Goal: Task Accomplishment & Management: Use online tool/utility

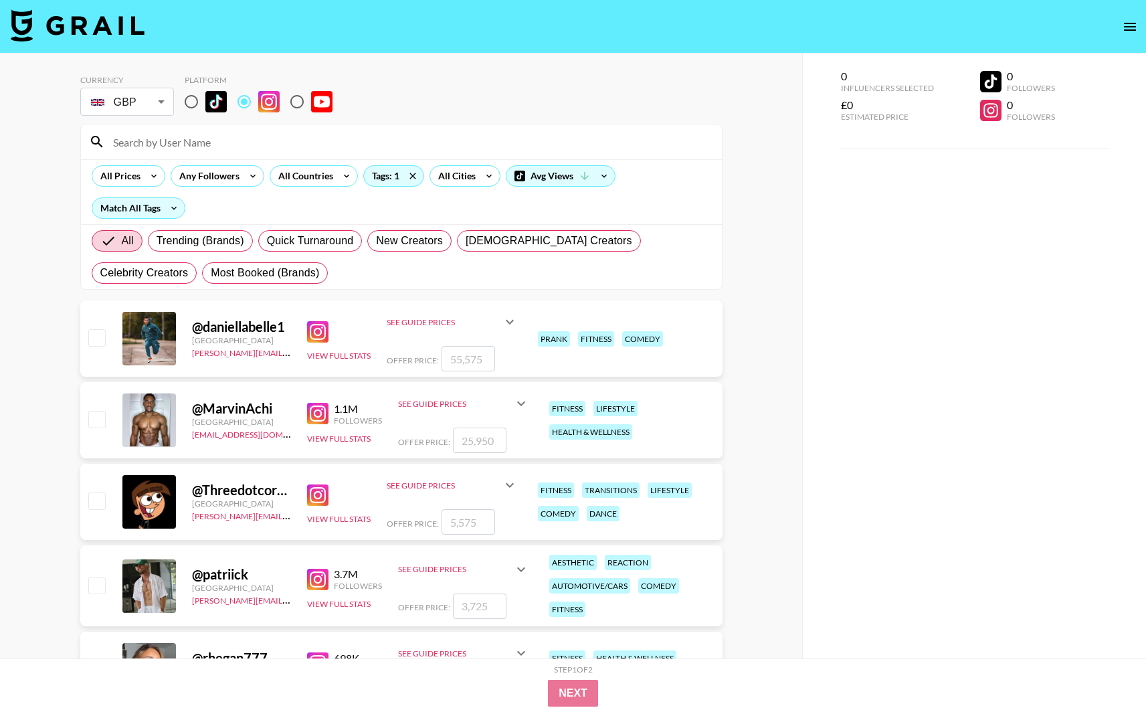
click at [295, 102] on input "radio" at bounding box center [297, 102] width 28 height 28
radio input "true"
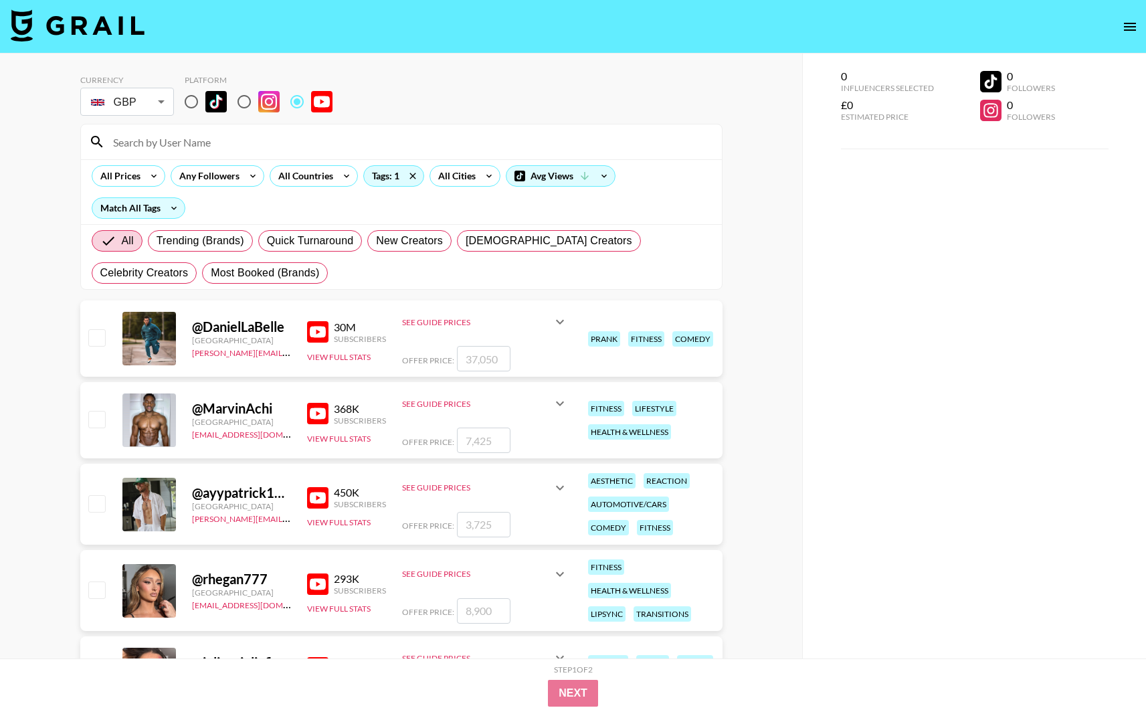
click at [243, 105] on input "radio" at bounding box center [244, 102] width 28 height 28
radio input "true"
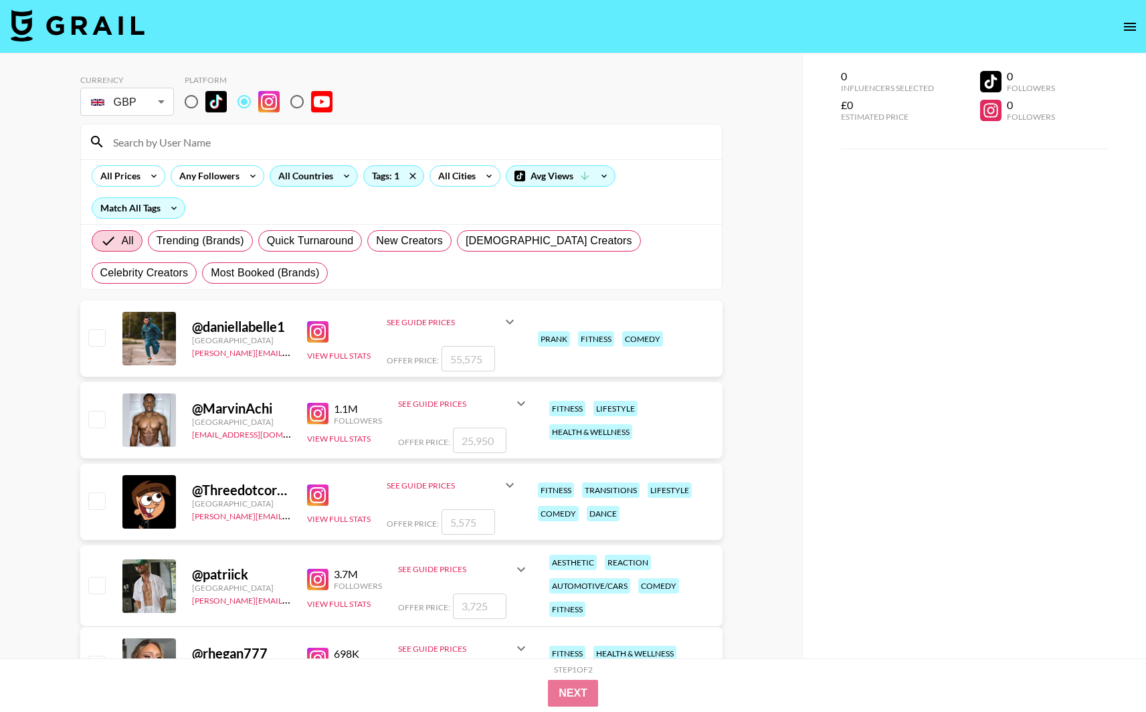
click at [315, 180] on div "All Countries" at bounding box center [303, 176] width 66 height 20
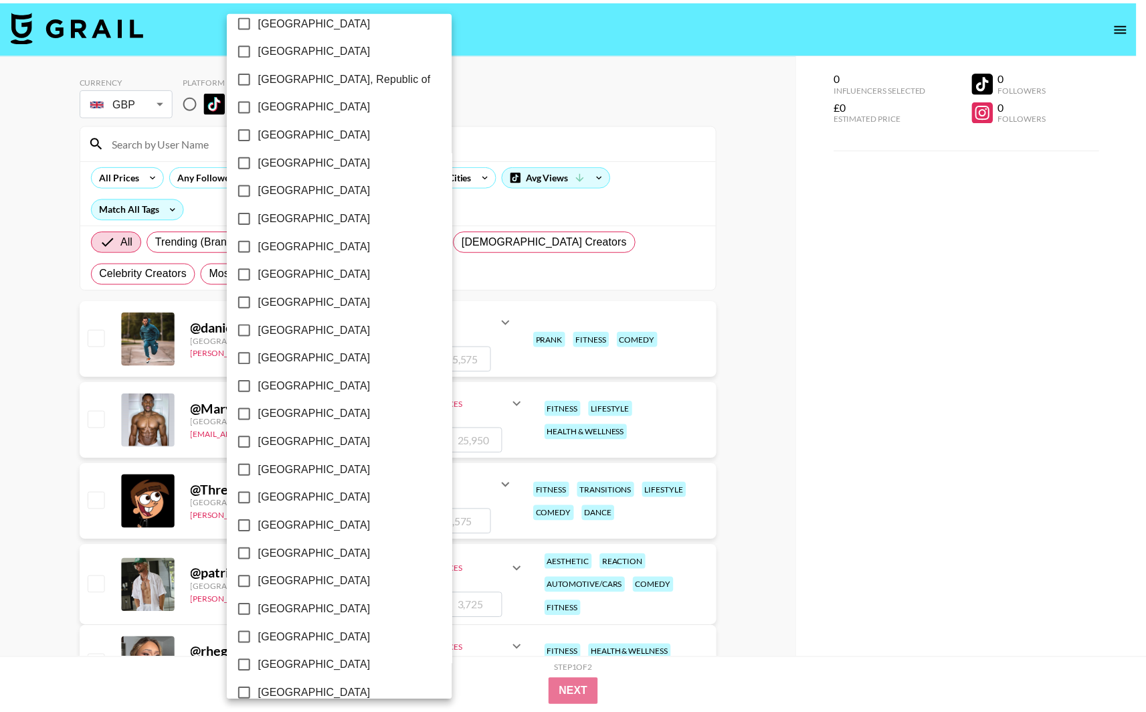
scroll to position [848, 0]
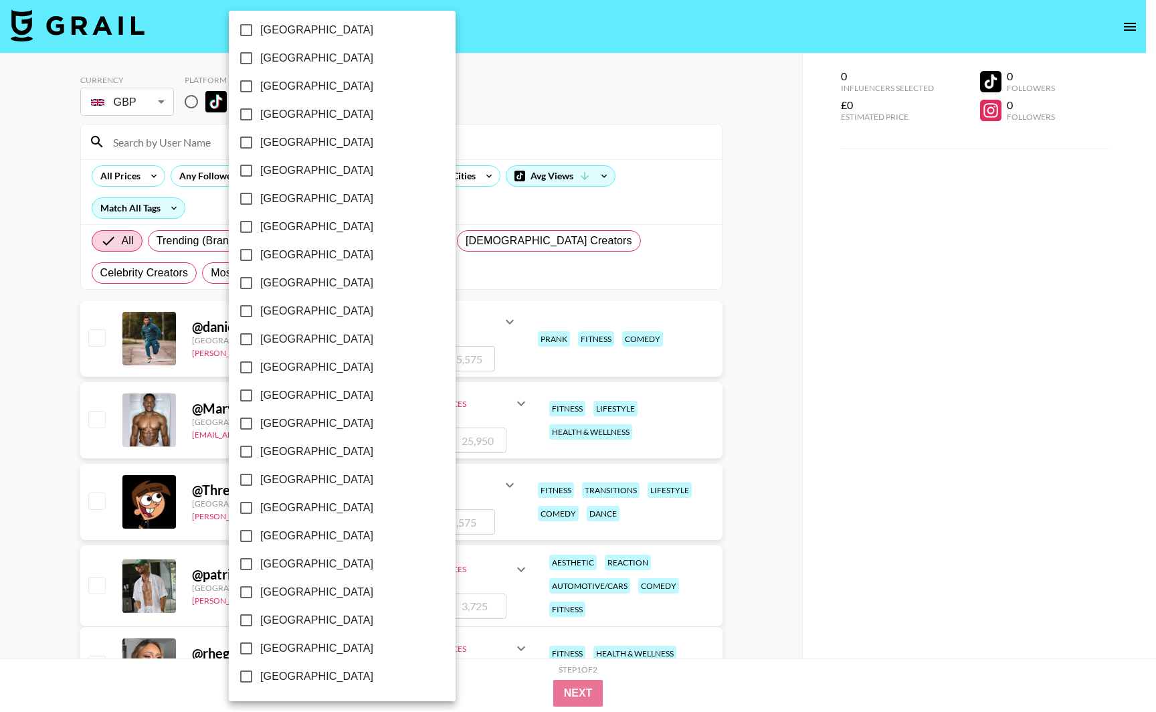
click at [293, 615] on span "[GEOGRAPHIC_DATA]" at bounding box center [316, 620] width 113 height 16
click at [260, 615] on input "[GEOGRAPHIC_DATA]" at bounding box center [246, 620] width 28 height 28
checkbox input "true"
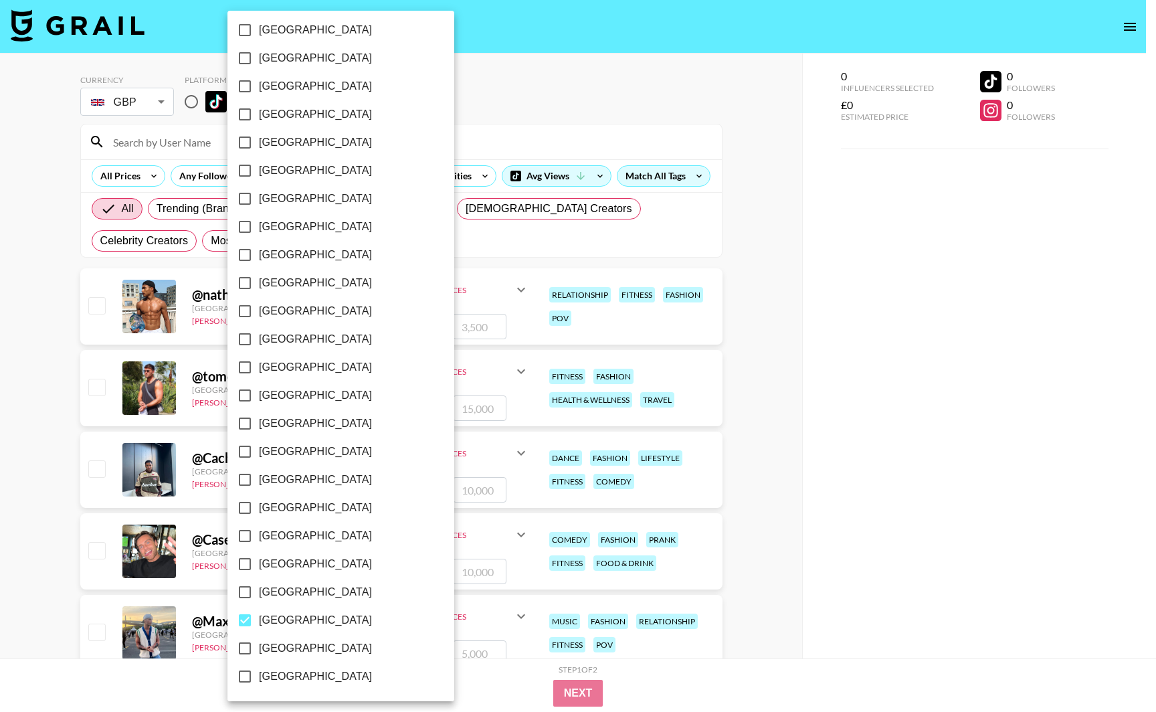
click at [682, 124] on div at bounding box center [578, 356] width 1156 height 712
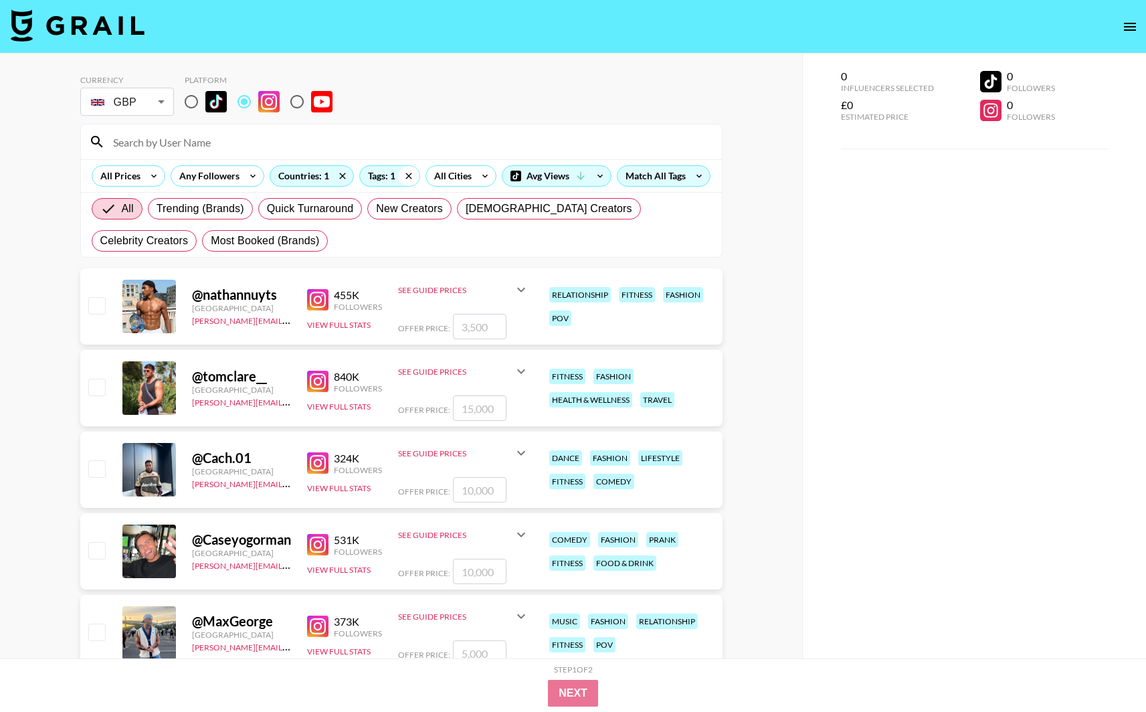
click at [407, 175] on icon at bounding box center [408, 176] width 21 height 20
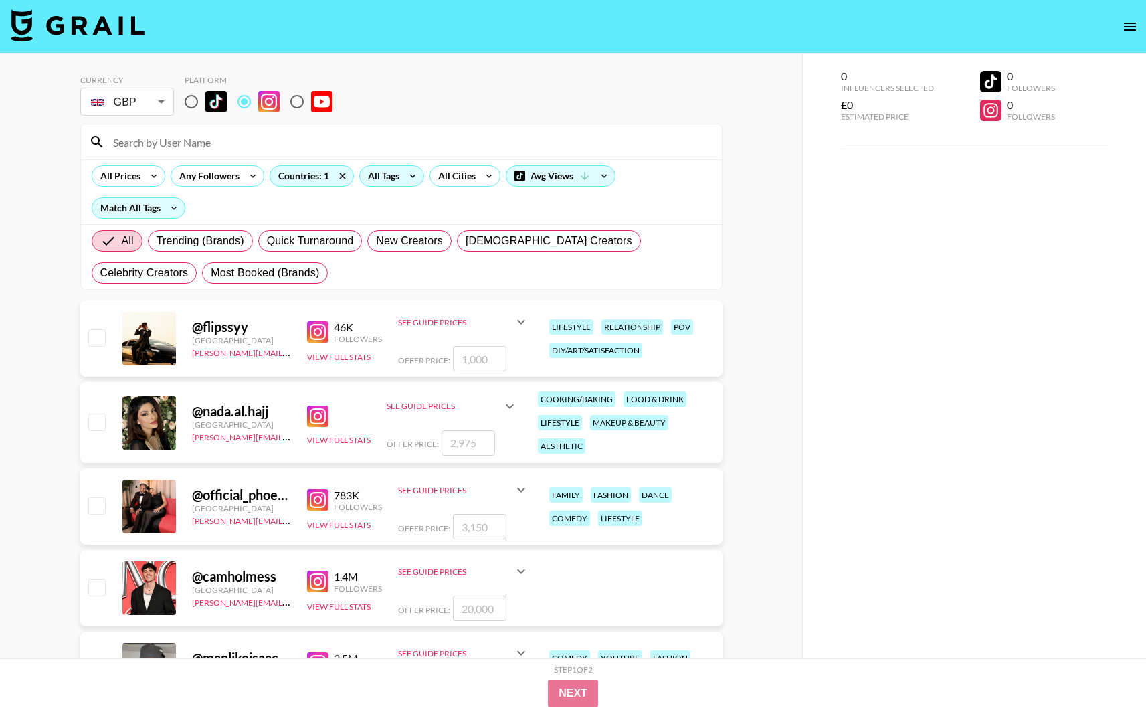
click at [407, 175] on icon at bounding box center [412, 176] width 21 height 20
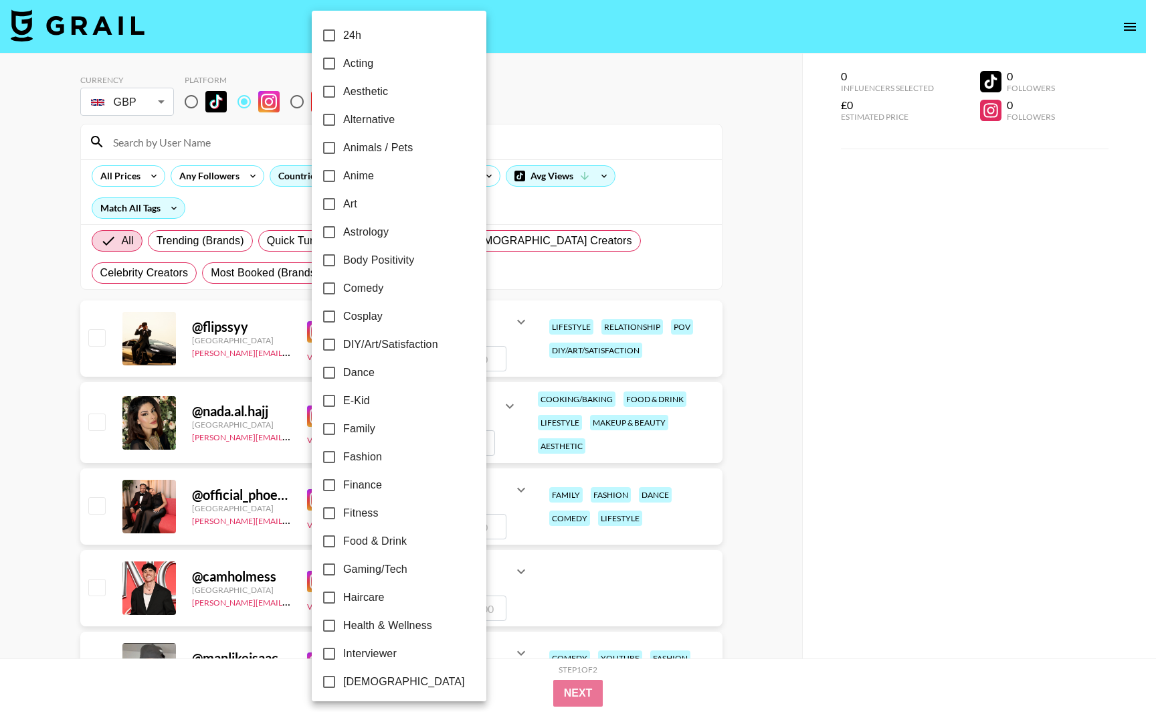
drag, startPoint x: 326, startPoint y: 516, endPoint x: 480, endPoint y: 528, distance: 154.3
click at [326, 516] on input "Fitness" at bounding box center [329, 513] width 28 height 28
checkbox input "true"
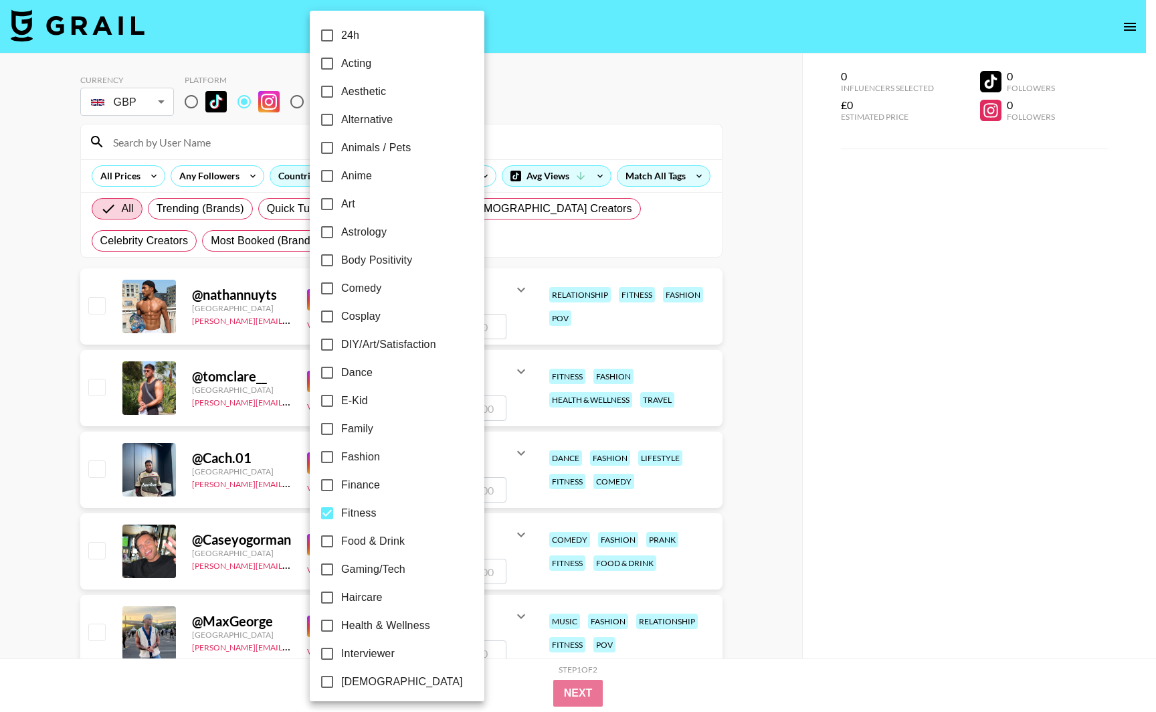
click at [696, 147] on div at bounding box center [578, 356] width 1156 height 712
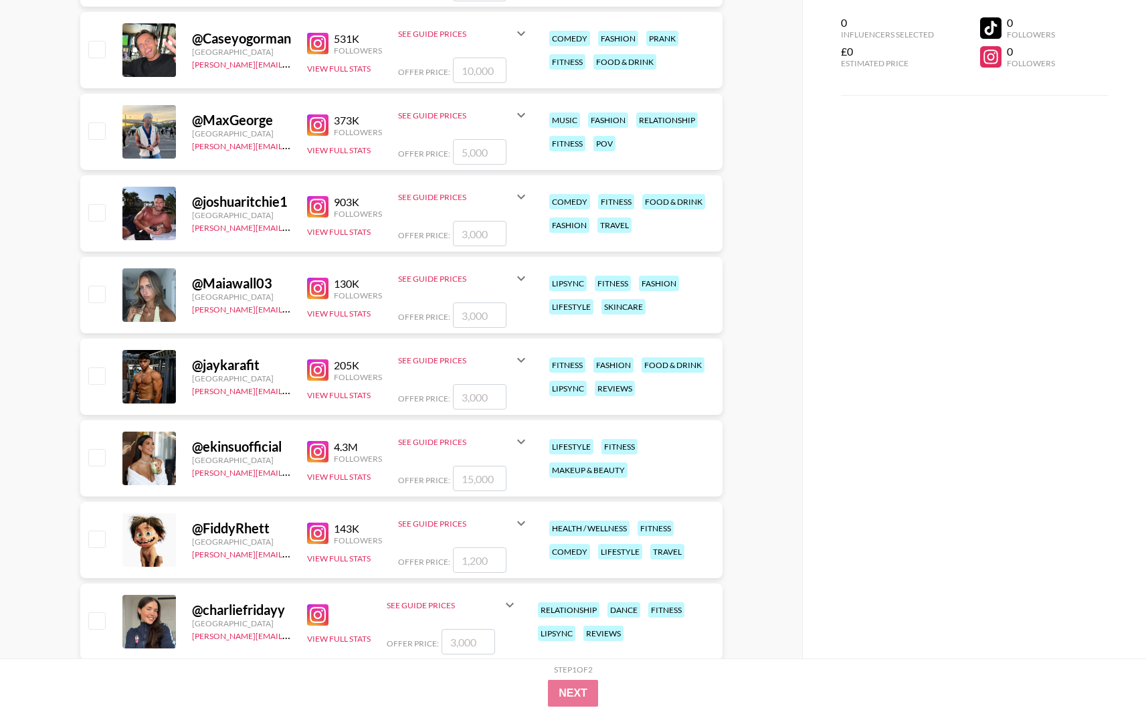
scroll to position [468, 0]
